Goal: Information Seeking & Learning: Learn about a topic

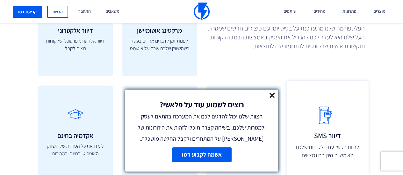
scroll to position [1719, 0]
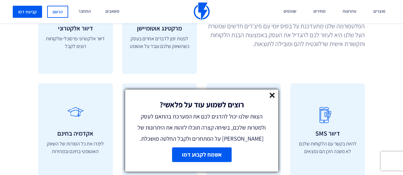
click at [269, 93] on div "רוצים לשמוע עוד על פלאשי? הצוות שלנו יכול להדגים לכם את המערכת בהתאם לעסק ולמטר…" at bounding box center [201, 117] width 153 height 55
drag, startPoint x: 277, startPoint y: 94, endPoint x: 274, endPoint y: 95, distance: 3.3
click at [277, 94] on div "רוצים לשמוע עוד על פלאשי? הצוות שלנו יכול להדגים לכם את המערכת בהתאם לעסק ולמטר…" at bounding box center [201, 117] width 153 height 55
click at [271, 96] on line at bounding box center [272, 95] width 4 height 4
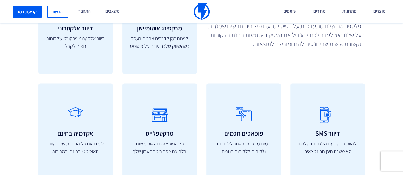
click at [241, 57] on div "כלים שיעזרו להגדיל את העסק יש לנו את הכלים להגדיל את המכירות בעסק שלכם הפלטפורמ…" at bounding box center [201, 83] width 412 height 287
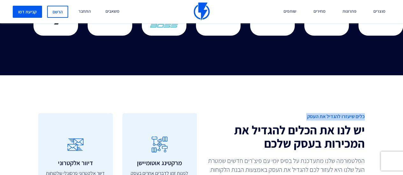
scroll to position [1624, 0]
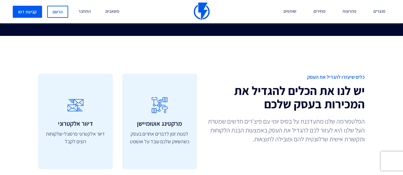
click at [245, 84] on h2 "יש לנו את הכלים להגדיל את המכירות בעסק שלכם" at bounding box center [285, 97] width 159 height 26
click at [264, 117] on p "הפלטפורמה שלנו מתעדכנת על בסיס יומי עם פיצ'רים חדשים שמטרת העל שלנו היא לעזור ל…" at bounding box center [285, 130] width 159 height 27
drag, startPoint x: 263, startPoint y: 103, endPoint x: 257, endPoint y: 111, distance: 10.7
click at [261, 105] on div "כלים שיעזרו להגדיל את העסק יש לנו את הכלים להגדיל את המכירות בעסק שלכם הפלטפורמ…" at bounding box center [286, 110] width 168 height 73
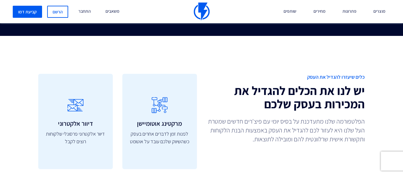
click at [256, 117] on p "הפלטפורמה שלנו מתעדכנת על בסיס יומי עם פיצ'רים חדשים שמטרת העל שלנו היא לעזור ל…" at bounding box center [285, 130] width 159 height 27
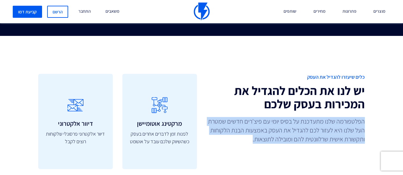
click at [256, 117] on p "הפלטפורמה שלנו מתעדכנת על בסיס יומי עם פיצ'רים חדשים שמטרת העל שלנו היא לעזור ל…" at bounding box center [285, 130] width 159 height 27
click at [226, 122] on p "הפלטפורמה שלנו מתעדכנת על בסיס יומי עם פיצ'רים חדשים שמטרת העל שלנו היא לעזור ל…" at bounding box center [285, 130] width 159 height 27
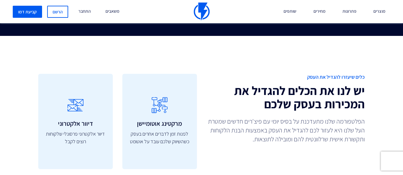
click at [228, 118] on p "הפלטפורמה שלנו מתעדכנת על בסיס יומי עם פיצ'רים חדשים שמטרת העל שלנו היא לעזור ל…" at bounding box center [285, 130] width 159 height 27
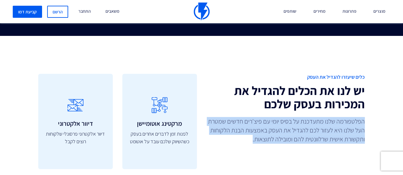
click at [228, 118] on p "הפלטפורמה שלנו מתעדכנת על בסיס יומי עם פיצ'רים חדשים שמטרת העל שלנו היא לעזור ל…" at bounding box center [285, 130] width 159 height 27
click at [229, 117] on p "הפלטפורמה שלנו מתעדכנת על בסיס יומי עם פיצ'רים חדשים שמטרת העל שלנו היא לעזור ל…" at bounding box center [285, 130] width 159 height 27
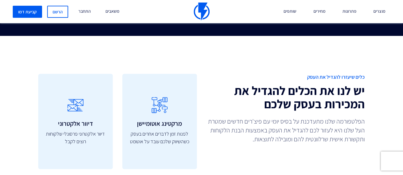
click at [247, 94] on h2 "יש לנו את הכלים להגדיל את המכירות בעסק שלכם" at bounding box center [285, 97] width 159 height 26
click at [270, 125] on p "הפלטפורמה שלנו מתעדכנת על בסיס יומי עם פיצ'רים חדשים שמטרת העל שלנו היא לעזור ל…" at bounding box center [285, 130] width 159 height 27
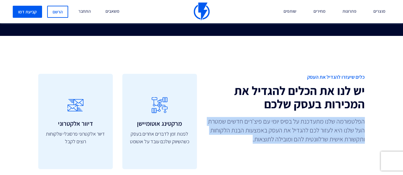
click at [270, 125] on p "הפלטפורמה שלנו מתעדכנת על בסיס יומי עם פיצ'רים חדשים שמטרת העל שלנו היא לעזור ל…" at bounding box center [285, 130] width 159 height 27
click at [253, 123] on p "הפלטפורמה שלנו מתעדכנת על בסיס יומי עם פיצ'רים חדשים שמטרת העל שלנו היא לעזור ל…" at bounding box center [285, 130] width 159 height 27
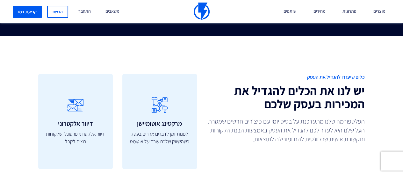
click at [241, 123] on p "הפלטפורמה שלנו מתעדכנת על בסיס יומי עם פיצ'רים חדשים שמטרת העל שלנו היא לעזור ל…" at bounding box center [285, 130] width 159 height 27
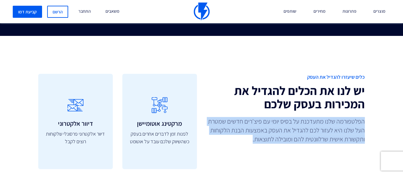
click at [241, 123] on p "הפלטפורמה שלנו מתעדכנת על בסיס יומי עם פיצ'רים חדשים שמטרת העל שלנו היא לעזור ל…" at bounding box center [285, 130] width 159 height 27
click at [288, 121] on p "הפלטפורמה שלנו מתעדכנת על בסיס יומי עם פיצ'רים חדשים שמטרת העל שלנו היא לעזור ל…" at bounding box center [285, 130] width 159 height 27
click at [292, 117] on p "הפלטפורמה שלנו מתעדכנת על בסיס יומי עם פיצ'רים חדשים שמטרת העל שלנו היא לעזור ל…" at bounding box center [285, 130] width 159 height 27
click at [291, 117] on p "הפלטפורמה שלנו מתעדכנת על בסיס יומי עם פיצ'רים חדשים שמטרת העל שלנו היא לעזור ל…" at bounding box center [285, 130] width 159 height 27
click at [286, 117] on p "הפלטפורמה שלנו מתעדכנת על בסיס יומי עם פיצ'רים חדשים שמטרת העל שלנו היא לעזור ל…" at bounding box center [285, 130] width 159 height 27
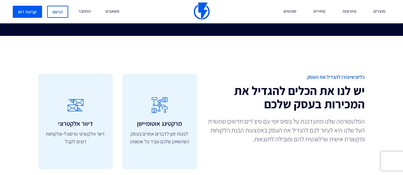
click at [260, 118] on p "הפלטפורמה שלנו מתעדכנת על בסיס יומי עם פיצ'רים חדשים שמטרת העל שלנו היא לעזור ל…" at bounding box center [285, 130] width 159 height 27
click at [260, 117] on p "הפלטפורמה שלנו מתעדכנת על בסיס יומי עם פיצ'רים חדשים שמטרת העל שלנו היא לעזור ל…" at bounding box center [285, 130] width 159 height 27
click at [262, 117] on p "הפלטפורמה שלנו מתעדכנת על בסיס יומי עם פיצ'רים חדשים שמטרת העל שלנו היא לעזור ל…" at bounding box center [285, 130] width 159 height 27
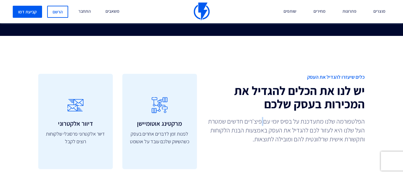
click at [263, 117] on p "הפלטפורמה שלנו מתעדכנת על בסיס יומי עם פיצ'רים חדשים שמטרת העל שלנו היא לעזור ל…" at bounding box center [285, 130] width 159 height 27
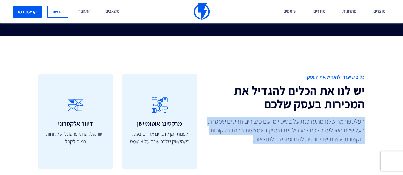
click at [263, 117] on p "הפלטפורמה שלנו מתעדכנת על בסיס יומי עם פיצ'רים חדשים שמטרת העל שלנו היא לעזור ל…" at bounding box center [285, 130] width 159 height 27
click at [230, 118] on p "הפלטפורמה שלנו מתעדכנת על בסיס יומי עם פיצ'רים חדשים שמטרת העל שלנו היא לעזור ל…" at bounding box center [285, 130] width 159 height 27
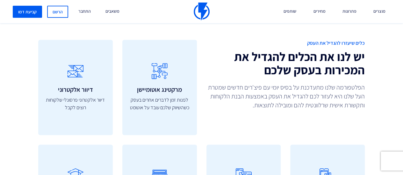
scroll to position [1687, 0]
